Goal: Information Seeking & Learning: Find specific page/section

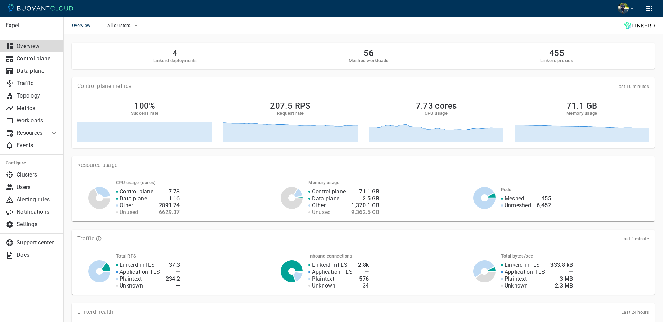
click at [38, 136] on p "Resources" at bounding box center [31, 133] width 28 height 7
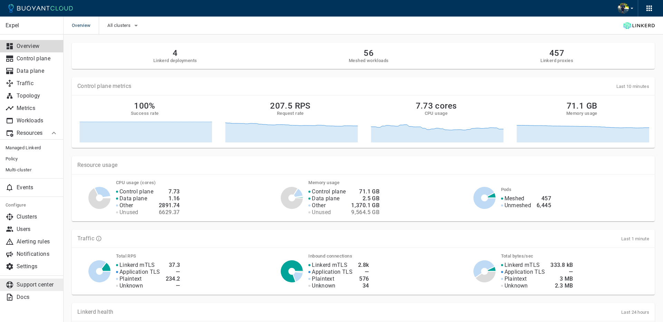
click at [38, 283] on p "Support center" at bounding box center [37, 285] width 41 height 7
